Goal: Information Seeking & Learning: Learn about a topic

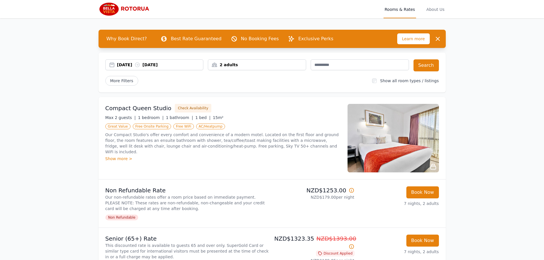
click at [388, 131] on img at bounding box center [393, 138] width 91 height 69
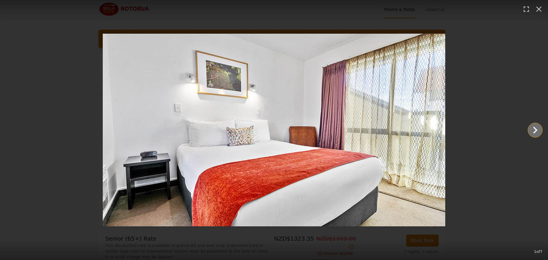
click at [533, 129] on icon "Show slide 2 of 7" at bounding box center [536, 130] width 14 height 14
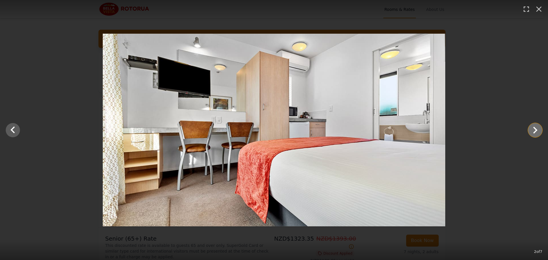
click at [533, 129] on icon "Show slide 3 of 7" at bounding box center [536, 130] width 14 height 14
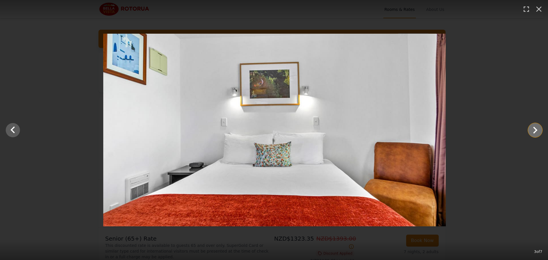
click at [533, 129] on icon "Show slide 4 of 7" at bounding box center [536, 130] width 14 height 14
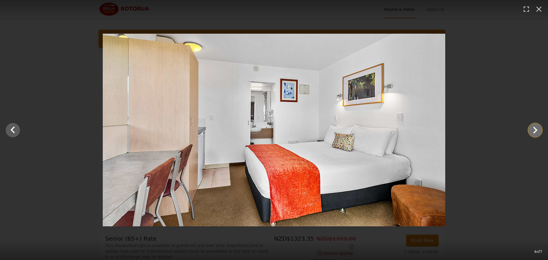
click at [533, 129] on icon "Show slide 5 of 7" at bounding box center [536, 130] width 14 height 14
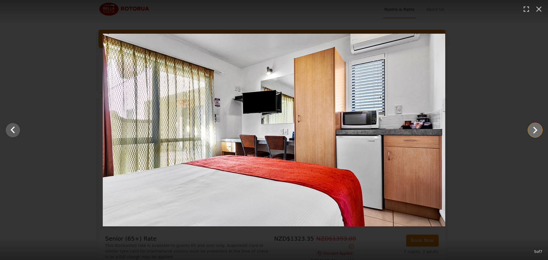
click at [533, 129] on icon "Show slide 6 of 7" at bounding box center [536, 130] width 14 height 14
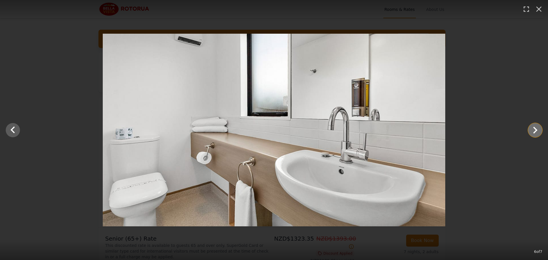
click at [533, 129] on icon "Show slide 7 of 7" at bounding box center [536, 130] width 14 height 14
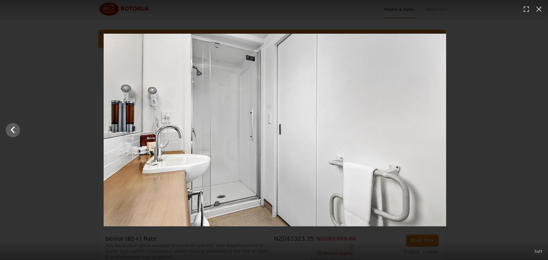
click at [513, 109] on div at bounding box center [275, 130] width 548 height 193
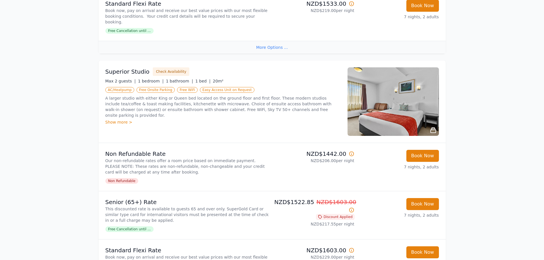
scroll to position [286, 0]
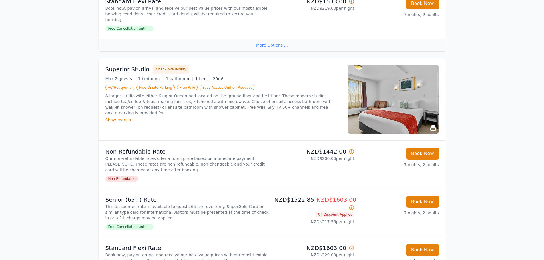
click at [411, 108] on img at bounding box center [393, 99] width 91 height 69
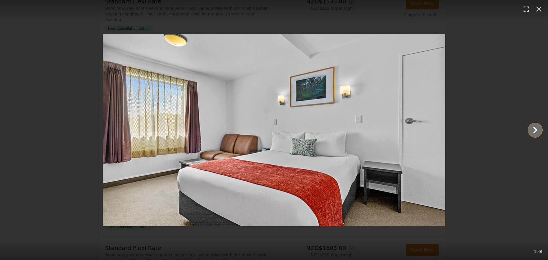
click at [529, 128] on icon "Show slide 2 of 6" at bounding box center [536, 130] width 14 height 14
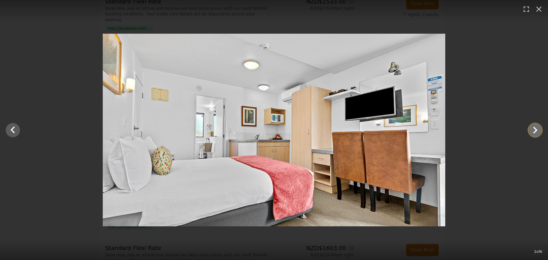
click at [529, 128] on icon "Show slide 3 of 6" at bounding box center [536, 130] width 14 height 14
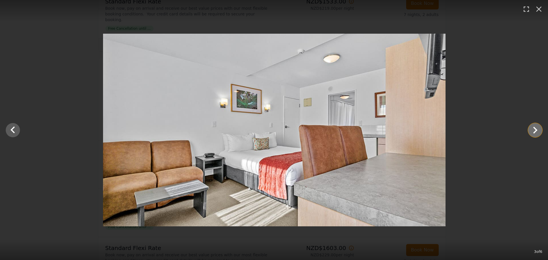
click at [529, 128] on icon "Show slide 4 of 6" at bounding box center [536, 130] width 14 height 14
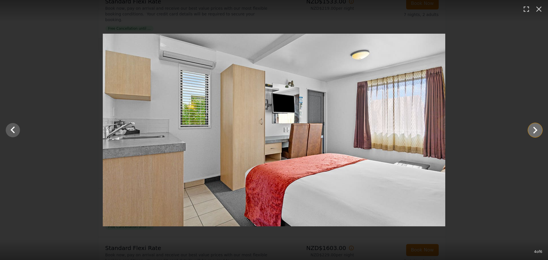
click at [529, 128] on icon "Show slide 5 of 6" at bounding box center [536, 130] width 14 height 14
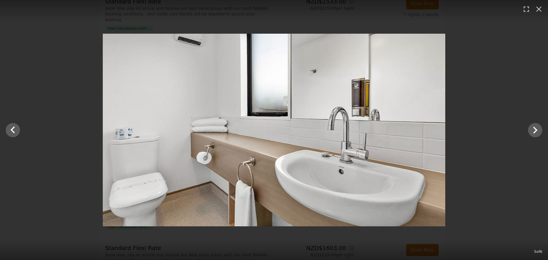
click at [498, 124] on div at bounding box center [274, 130] width 548 height 193
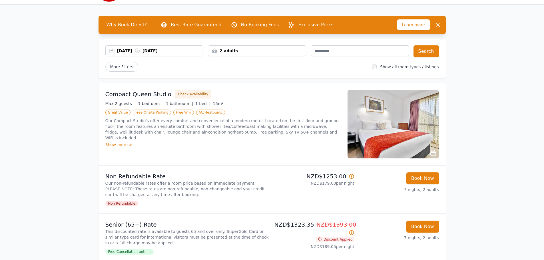
scroll to position [0, 0]
